Goal: Task Accomplishment & Management: Manage account settings

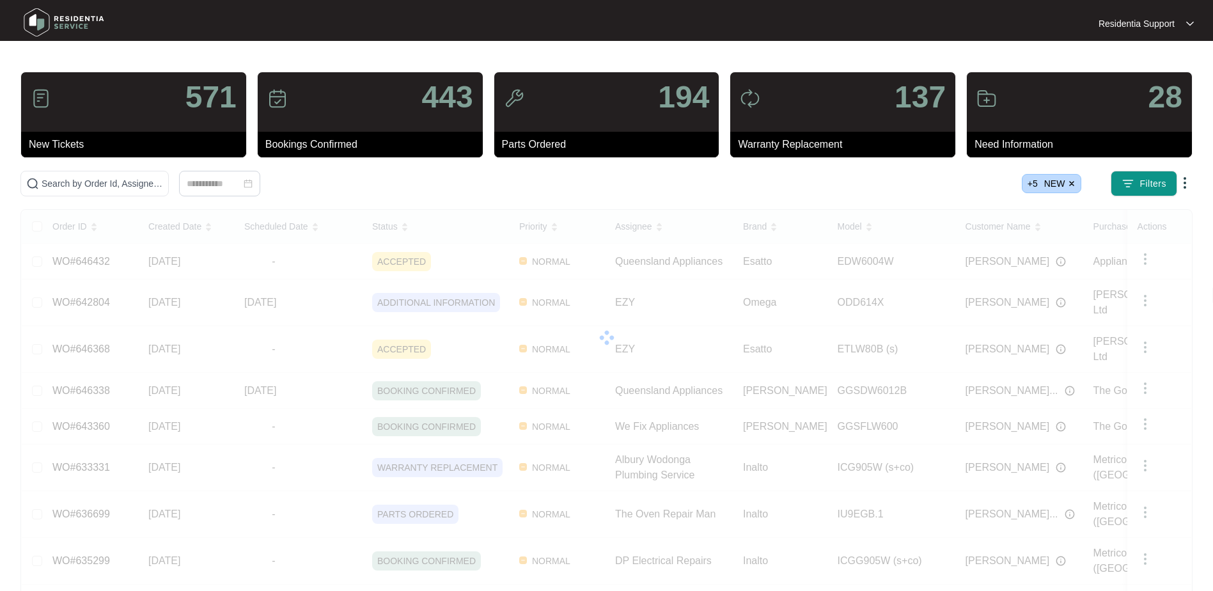
click at [1168, 20] on p "Residentia Support" at bounding box center [1136, 23] width 76 height 13
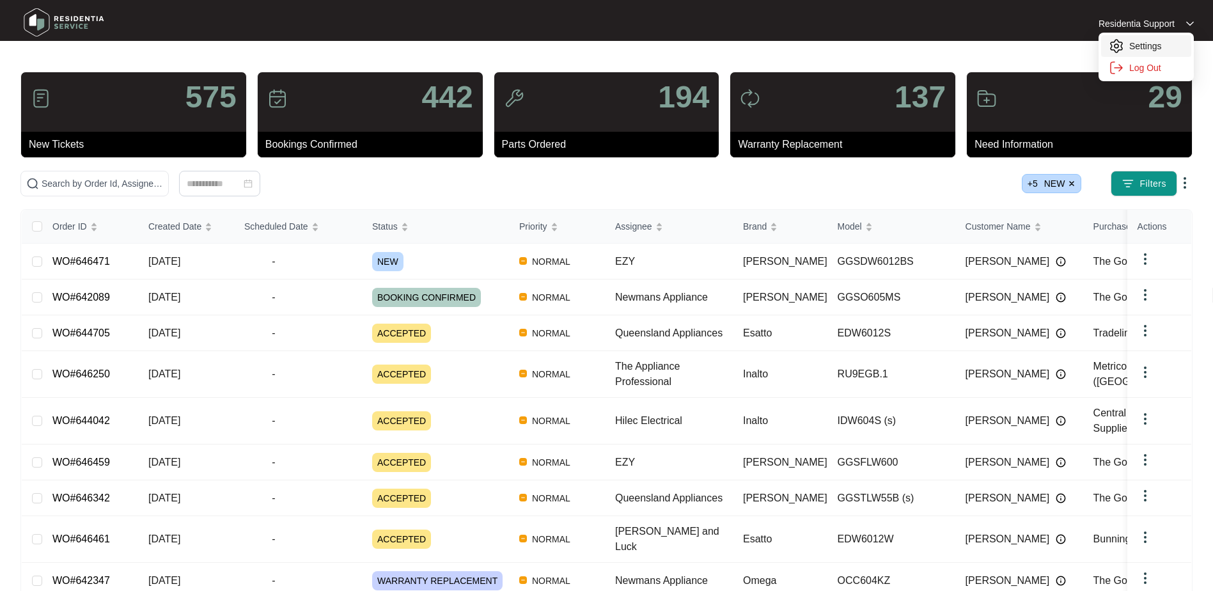
click at [1146, 39] on li "Settings" at bounding box center [1146, 46] width 90 height 22
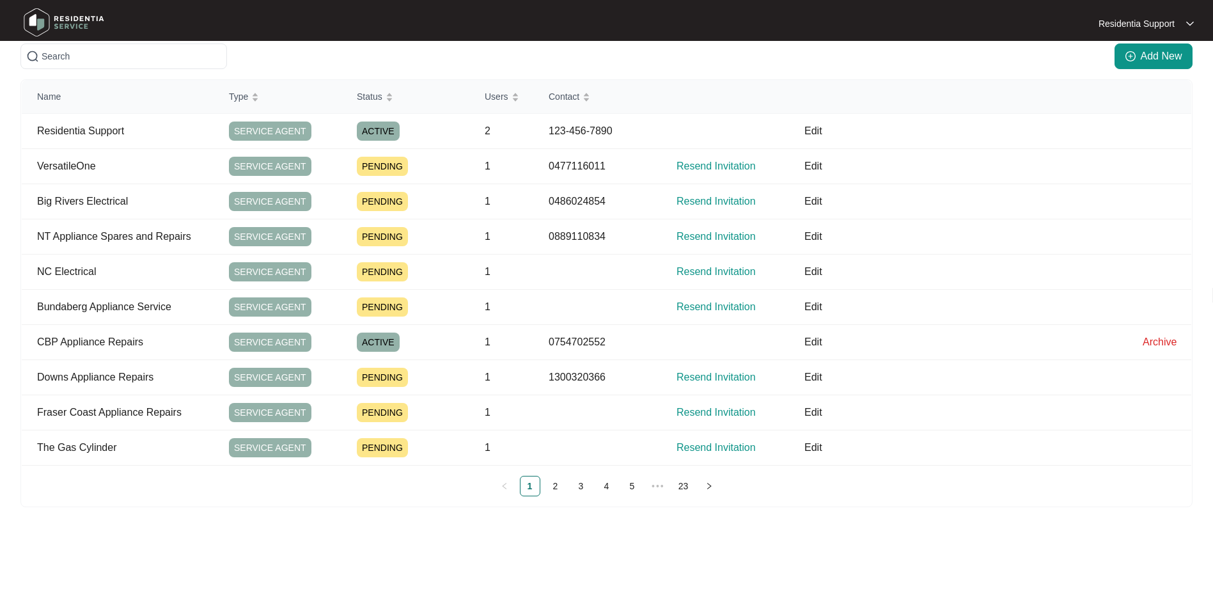
scroll to position [66, 0]
click at [556, 484] on link "2" at bounding box center [555, 485] width 19 height 19
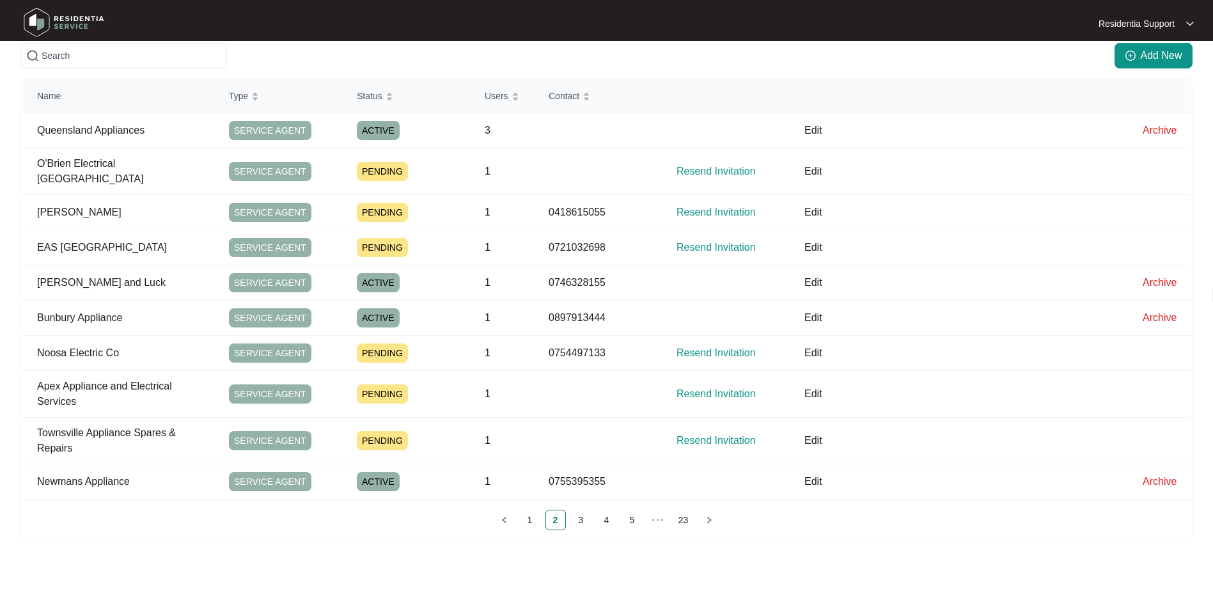
click at [576, 494] on div "Name Type Status Users Contact Queensland Appliances SERVICE AGENT ACTIVE 3 Edi…" at bounding box center [606, 304] width 1169 height 451
click at [587, 513] on link "3" at bounding box center [580, 519] width 19 height 19
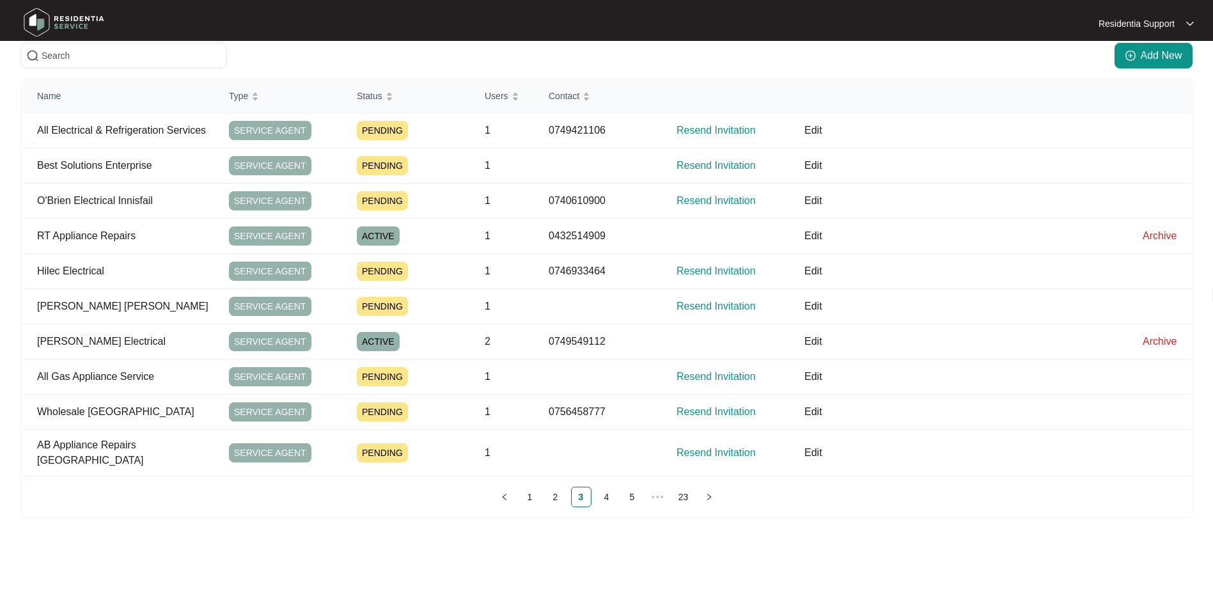
click at [644, 486] on ul "1 2 3 4 5 ••• 23" at bounding box center [606, 496] width 1169 height 20
click at [609, 487] on link "4" at bounding box center [606, 496] width 19 height 19
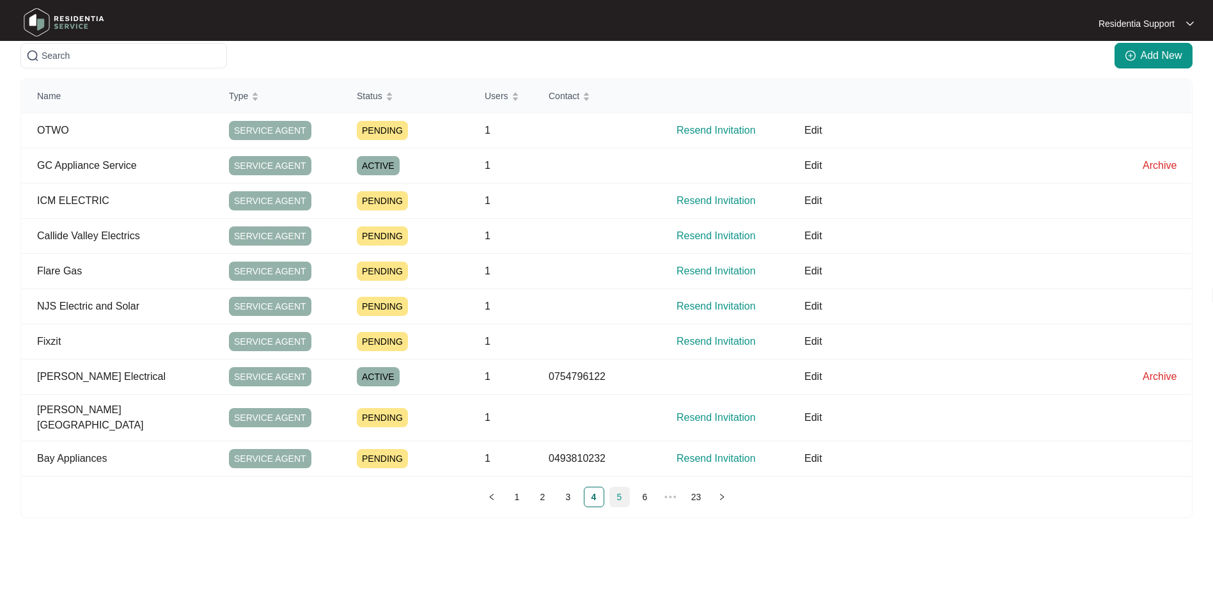
click at [617, 487] on link "5" at bounding box center [619, 496] width 19 height 19
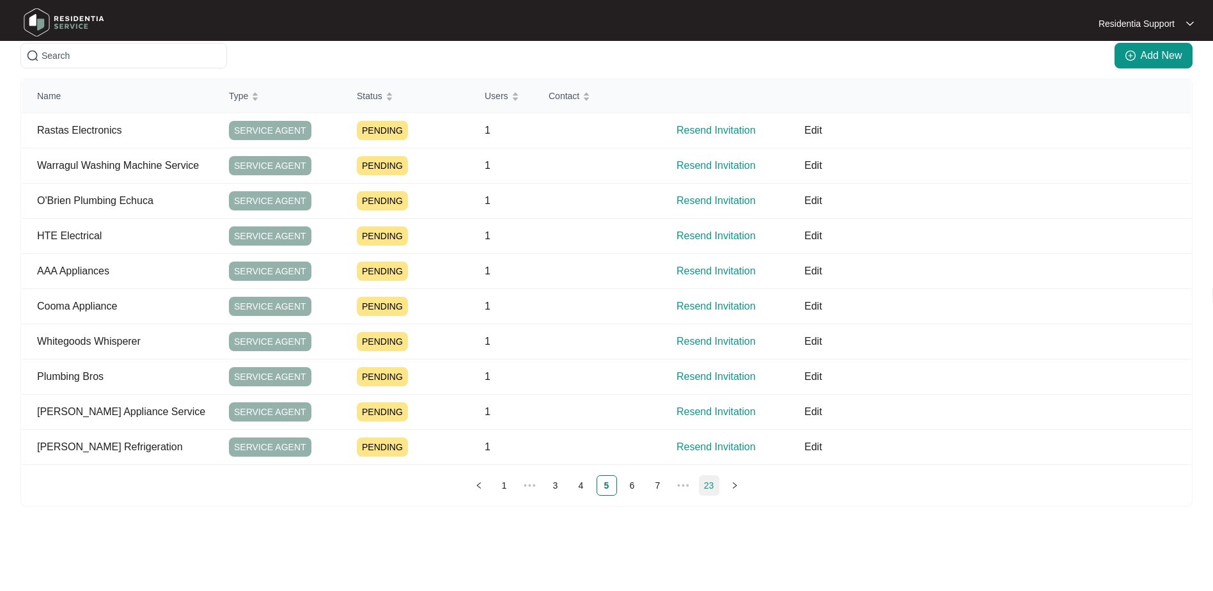
click at [709, 486] on link "23" at bounding box center [708, 485] width 19 height 19
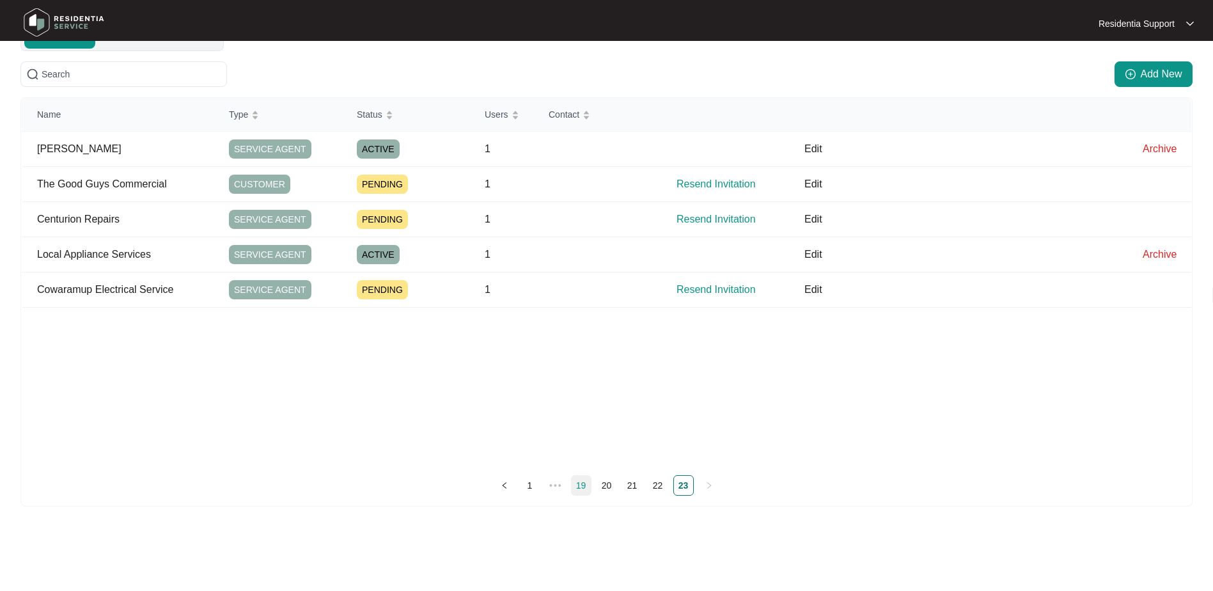
click at [577, 486] on link "19" at bounding box center [580, 485] width 19 height 19
